Goal: Task Accomplishment & Management: Use online tool/utility

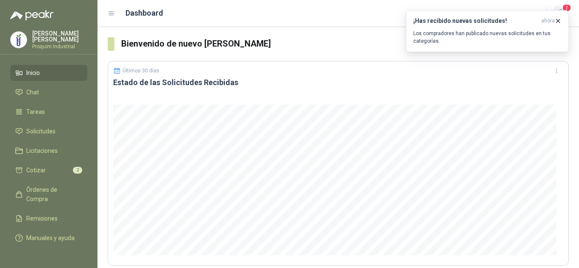
click at [570, 6] on span "2" at bounding box center [566, 8] width 9 height 8
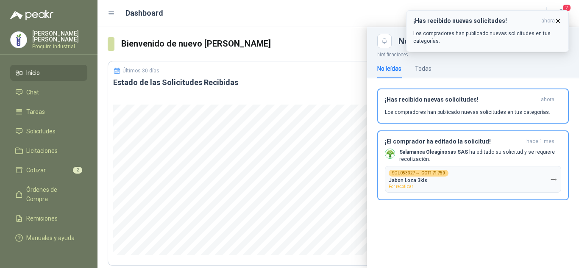
click at [561, 20] on icon "button" at bounding box center [558, 20] width 7 height 7
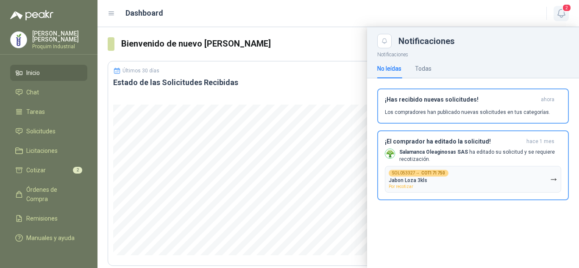
click at [562, 16] on icon "button" at bounding box center [561, 13] width 11 height 11
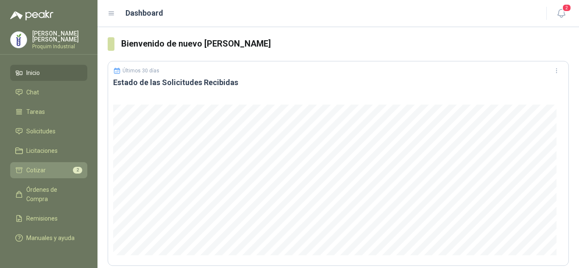
click at [39, 170] on span "Cotizar" at bounding box center [36, 170] width 20 height 9
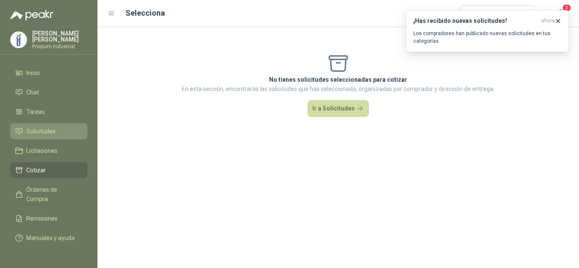
click at [67, 134] on li "Solicitudes" at bounding box center [48, 131] width 67 height 9
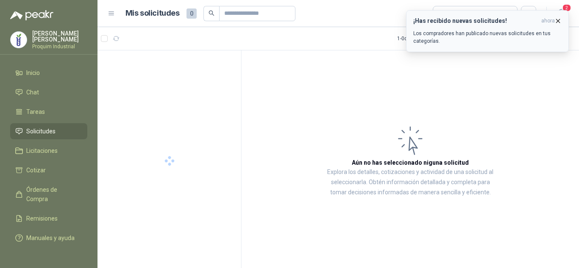
click at [561, 22] on icon "button" at bounding box center [558, 20] width 7 height 7
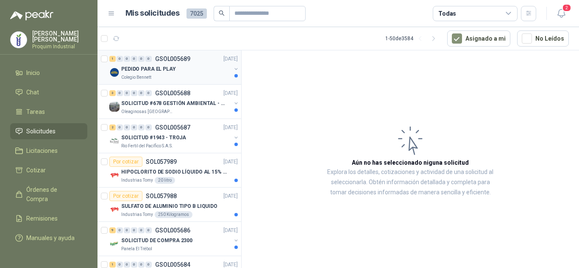
click at [188, 75] on div "Colegio Bennett" at bounding box center [176, 77] width 110 height 7
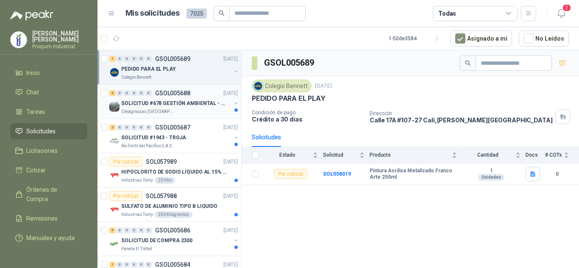
click at [207, 103] on p "SOLICITUD #678 GESTIÓN AMBIENTAL - TUMACO" at bounding box center [174, 104] width 106 height 8
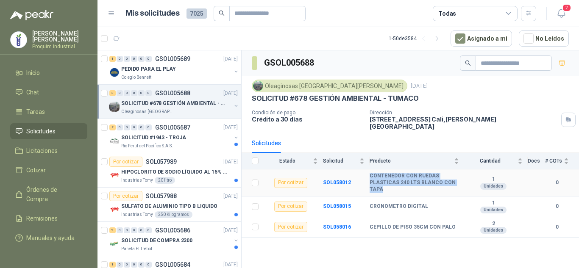
drag, startPoint x: 388, startPoint y: 183, endPoint x: 365, endPoint y: 177, distance: 24.1
click at [365, 177] on tr "Por cotizar SOL058012 CONTENEDOR CON RUEDAS PLASTICAS 240 LTS BLANCO CON TAPA 1…" at bounding box center [411, 183] width 338 height 27
copy tr "CONTENEDOR CON RUEDAS PLASTICAS 240 LTS BLANCO CON TAPA"
click at [554, 13] on button "2" at bounding box center [561, 13] width 15 height 15
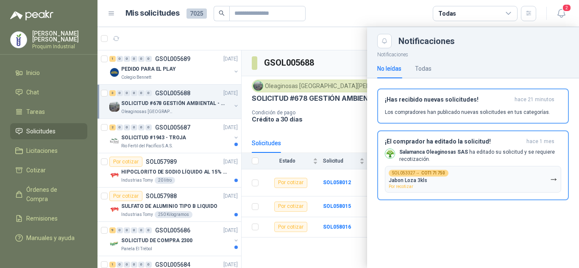
click at [237, 3] on header "Mis solicitudes 7025 Todas 2" at bounding box center [339, 13] width 482 height 27
click at [264, 38] on div at bounding box center [339, 147] width 482 height 241
